Goal: Task Accomplishment & Management: Use online tool/utility

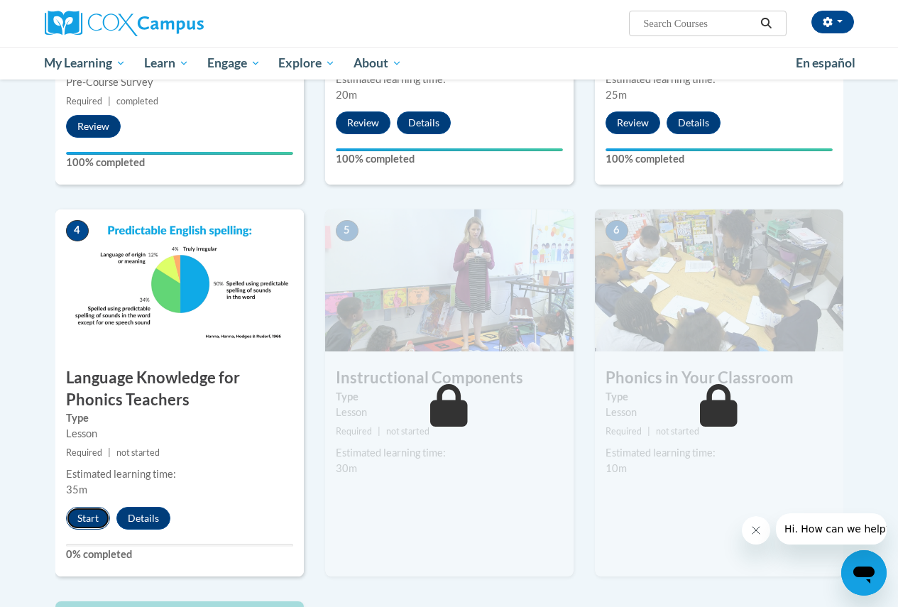
click at [89, 517] on button "Start" at bounding box center [88, 518] width 44 height 23
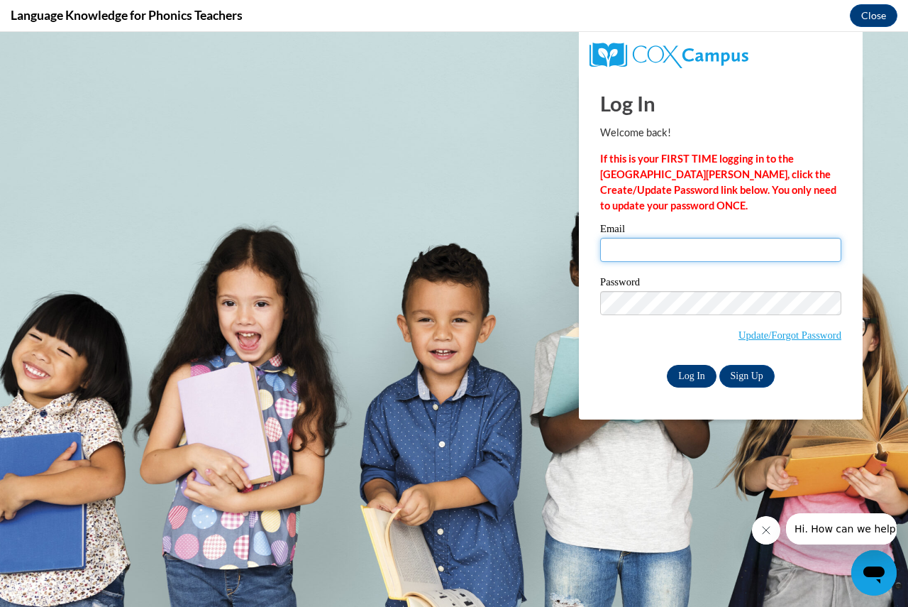
type input "cappsk@prescott.k12.wi.us"
click at [706, 368] on input "Log In" at bounding box center [692, 376] width 50 height 23
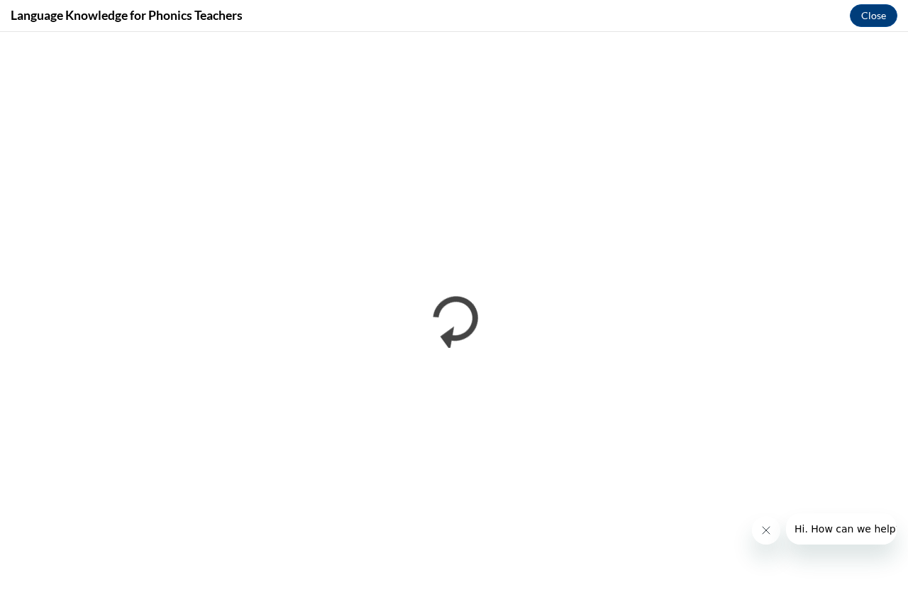
click at [757, 543] on div at bounding box center [824, 528] width 145 height 31
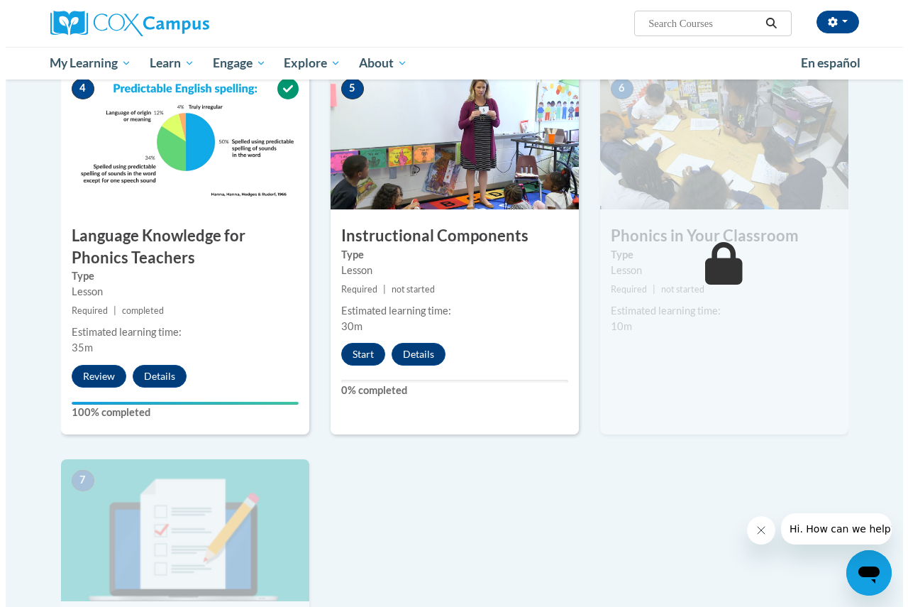
scroll to position [781, 0]
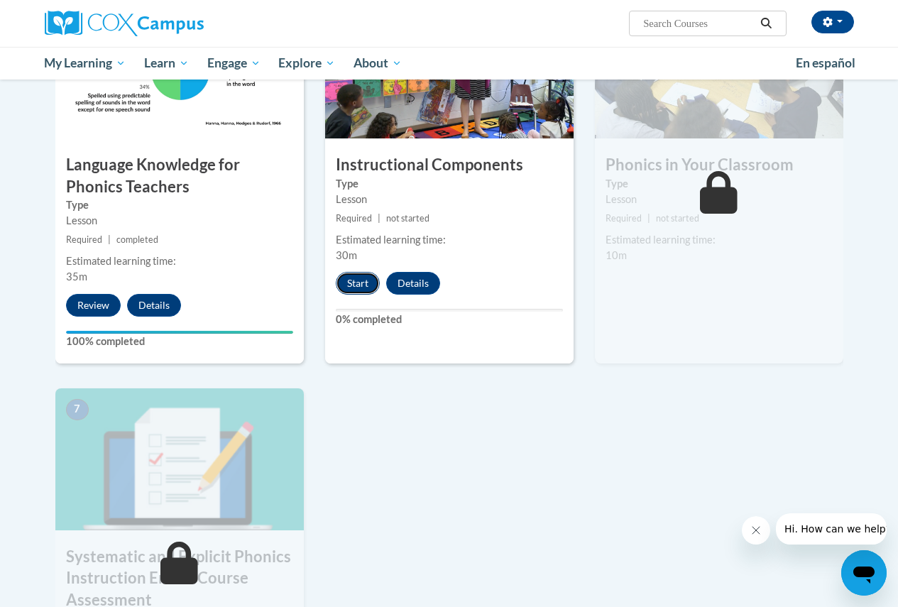
click at [358, 289] on button "Start" at bounding box center [358, 283] width 44 height 23
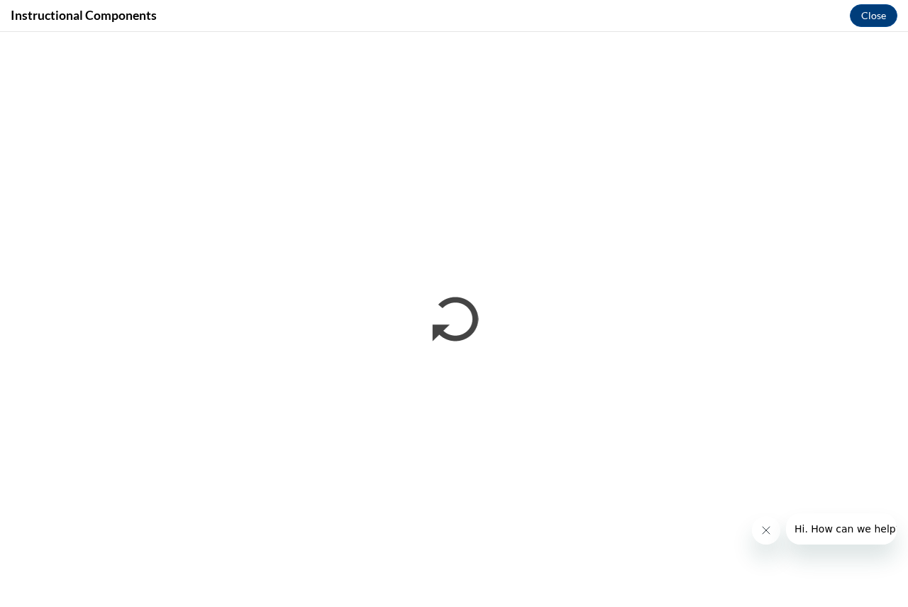
scroll to position [0, 0]
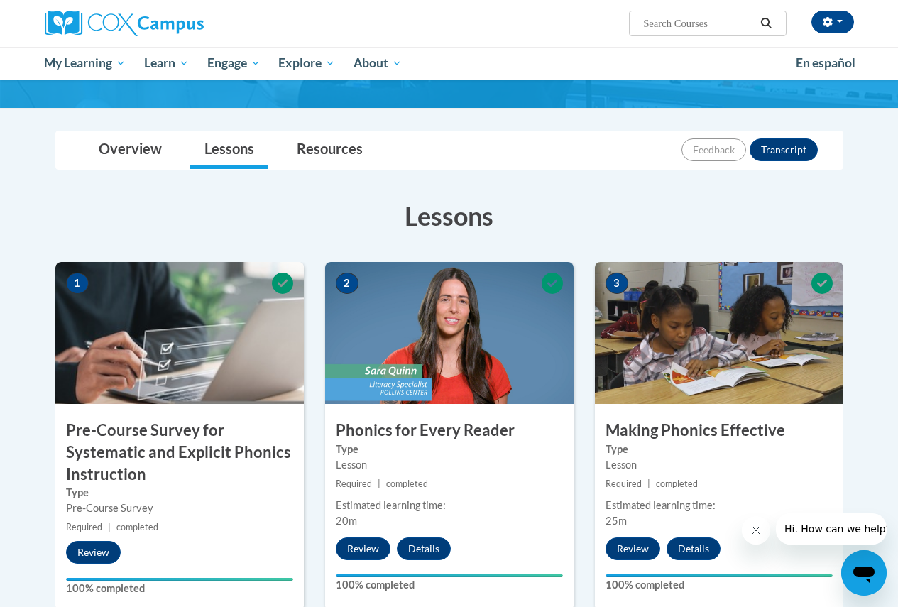
scroll to position [71, 0]
